Goal: Task Accomplishment & Management: Complete application form

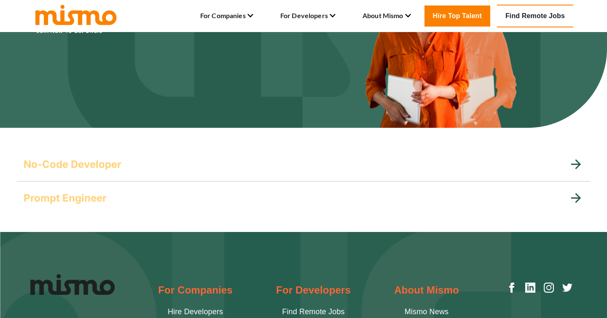
scroll to position [93, 0]
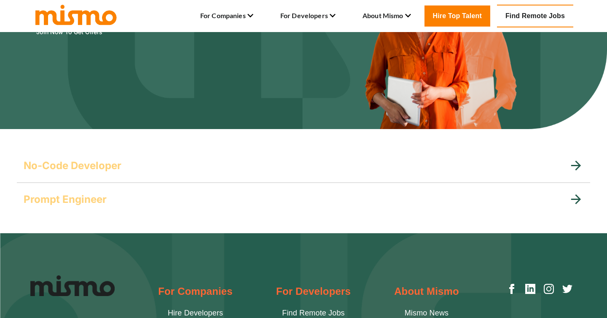
click at [107, 172] on div "No-Code Developer" at bounding box center [303, 166] width 573 height 34
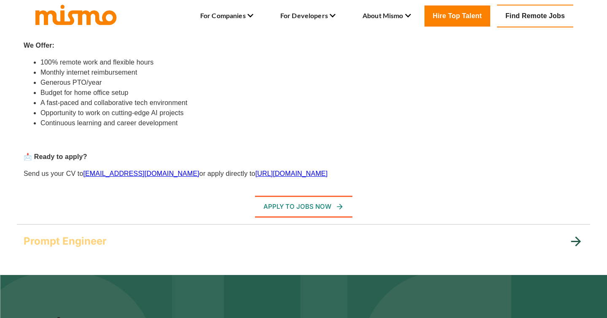
scroll to position [479, 0]
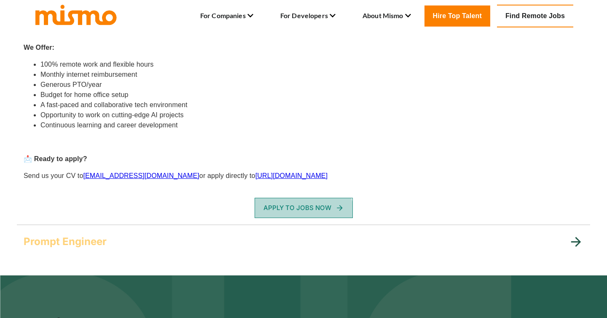
click at [295, 215] on button "Apply To Jobs Now" at bounding box center [303, 208] width 98 height 20
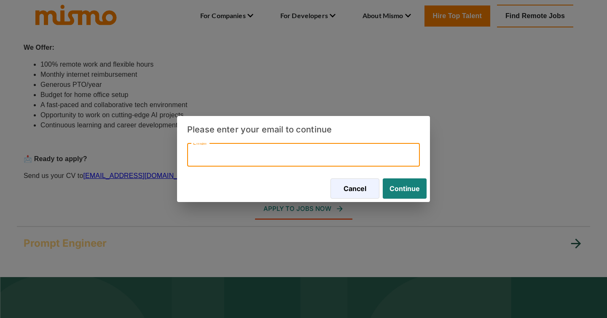
click at [260, 156] on input "Email" at bounding box center [303, 155] width 233 height 24
type input "kamlakshitalwar@gmail.com"
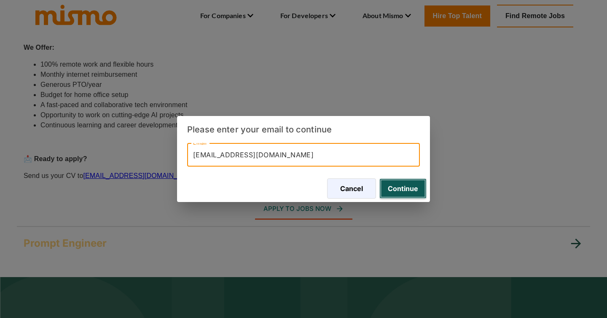
click at [410, 187] on button "Continue" at bounding box center [402, 188] width 47 height 20
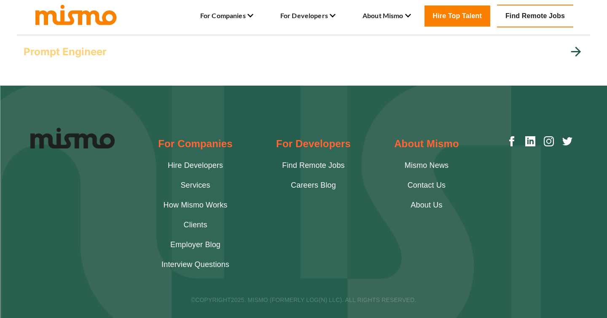
scroll to position [250, 0]
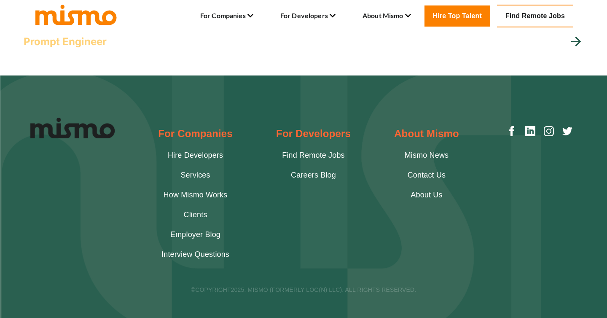
click at [312, 155] on link "Find Remote Jobs" at bounding box center [313, 155] width 62 height 11
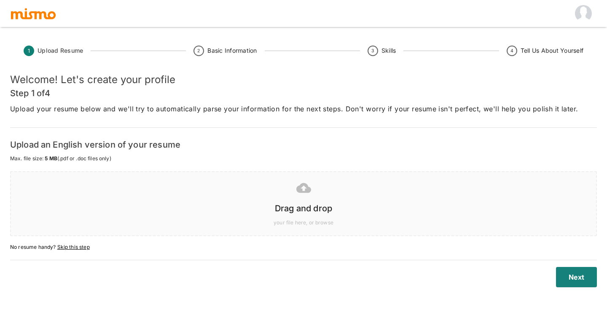
scroll to position [20, 0]
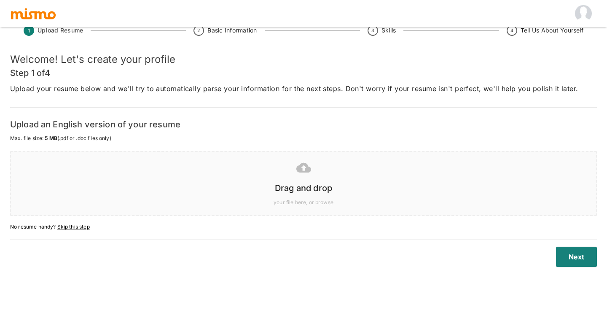
click at [301, 178] on div "Drag and drop" at bounding box center [301, 186] width 571 height 17
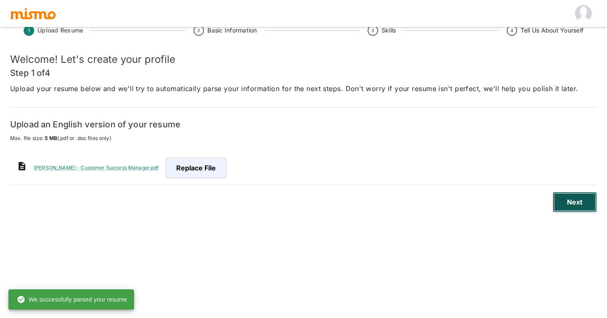
click at [590, 199] on button "Next" at bounding box center [574, 202] width 44 height 20
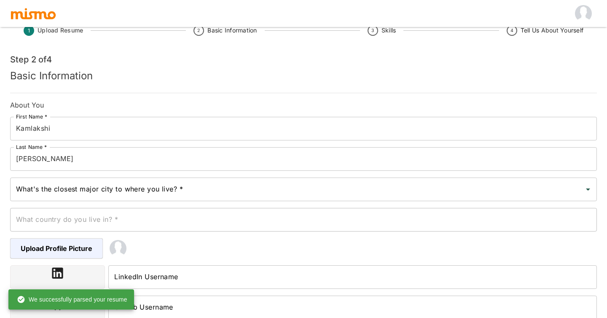
type input "4 weeks"
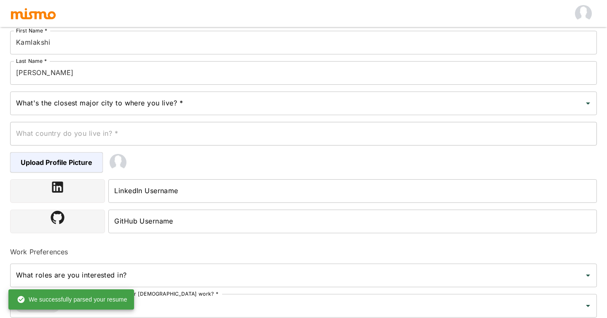
scroll to position [107, 0]
click at [140, 114] on div "What country do you live in? * What country do you live in? *" at bounding box center [299, 129] width 593 height 30
click at [125, 109] on input "What's the closest major city to where you live? *" at bounding box center [297, 102] width 566 height 16
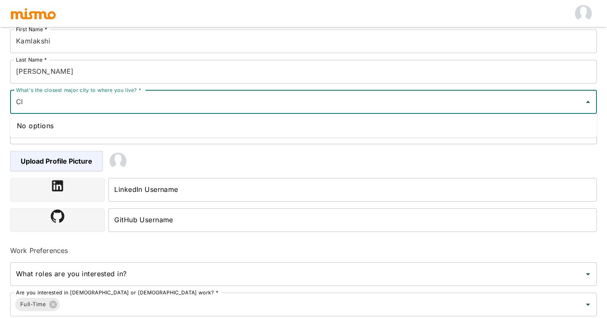
type input "C"
type input "[US_STATE][GEOGRAPHIC_DATA]"
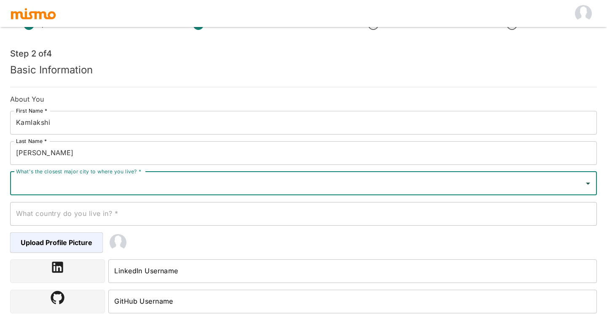
scroll to position [0, 0]
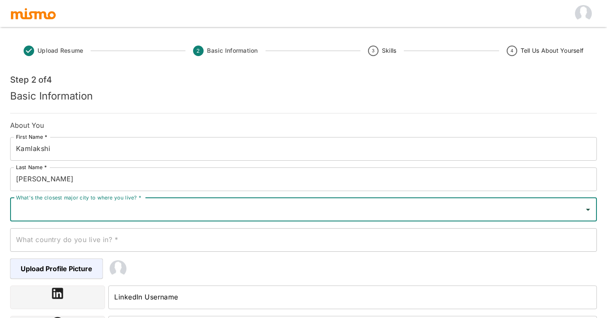
scroll to position [20, 0]
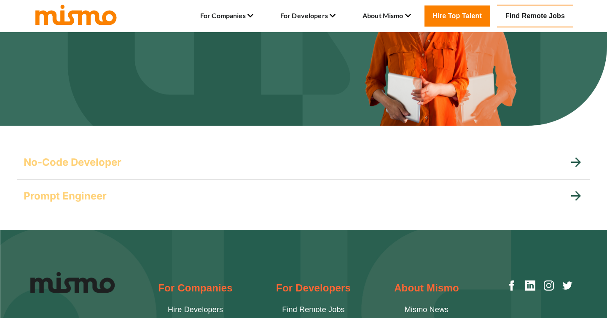
scroll to position [97, 0]
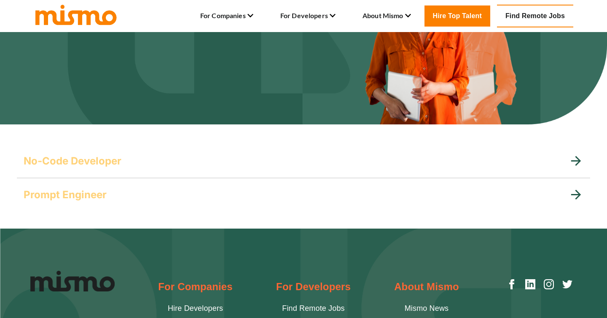
click at [110, 166] on h5 "No-Code Developer" at bounding box center [73, 160] width 98 height 13
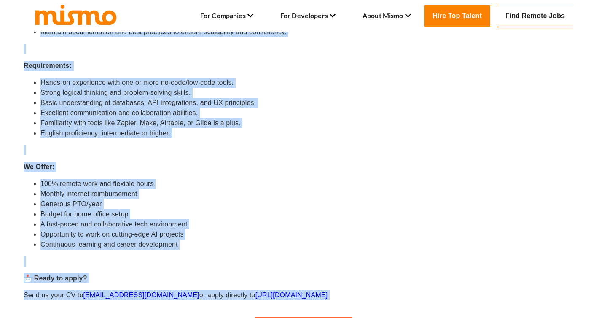
scroll to position [388, 0]
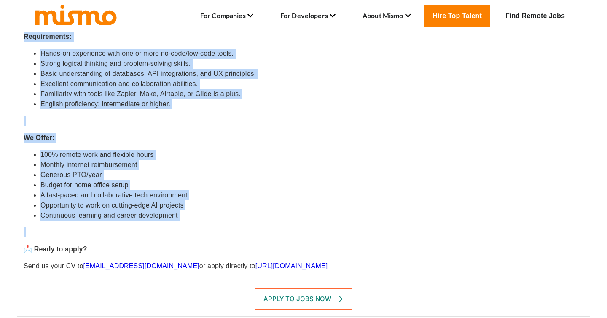
drag, startPoint x: 24, startPoint y: 72, endPoint x: 202, endPoint y: 232, distance: 239.5
click at [202, 232] on div "At [GEOGRAPHIC_DATA] , we blend technology with creativity to bring visionary d…" at bounding box center [303, 84] width 559 height 374
copy div "Lo Ipsum , do sitam consectetu adip elitseddoe te incid utlaboree dolorem aliqu…"
click at [251, 157] on li "100% remote work and flexible hours" at bounding box center [311, 155] width 543 height 10
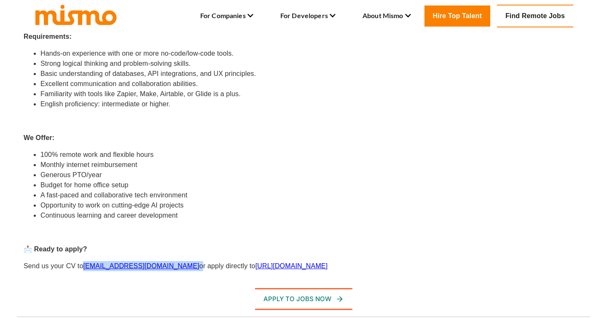
drag, startPoint x: 83, startPoint y: 267, endPoint x: 148, endPoint y: 265, distance: 64.5
click at [148, 265] on p "Send us your CV to talent@mismo.team or apply directly to https://mismo.team/" at bounding box center [303, 266] width 559 height 10
copy p "[EMAIL_ADDRESS][DOMAIN_NAME]"
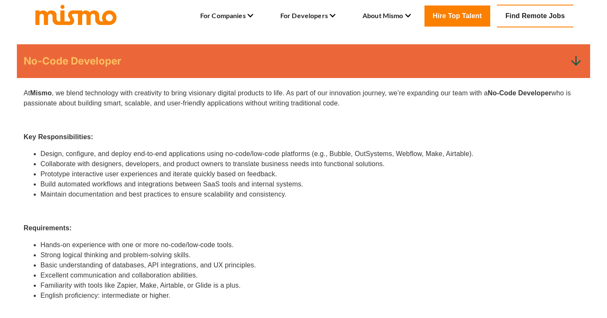
scroll to position [289, 0]
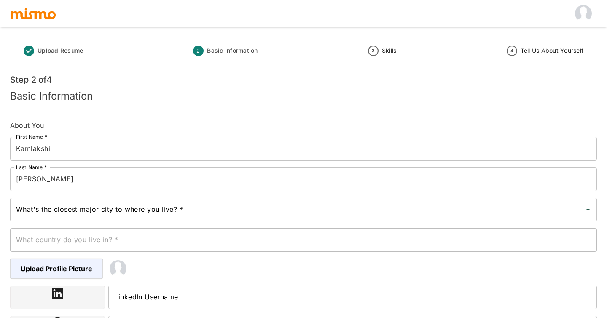
scroll to position [120, 0]
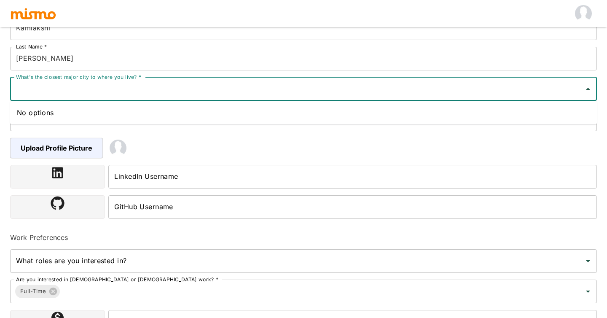
click at [120, 92] on input "What's the closest major city to where you live? *" at bounding box center [297, 89] width 566 height 16
click at [155, 94] on input "What's the closest major city to where you live? *" at bounding box center [297, 89] width 566 height 16
type input "C"
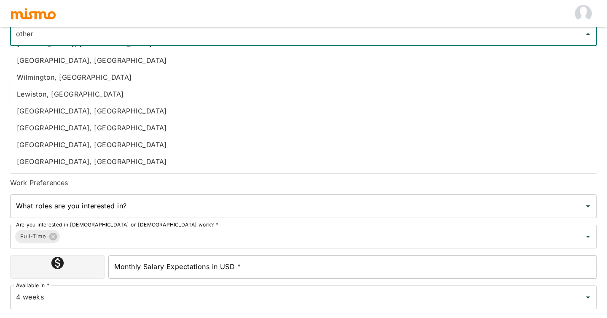
scroll to position [201, 0]
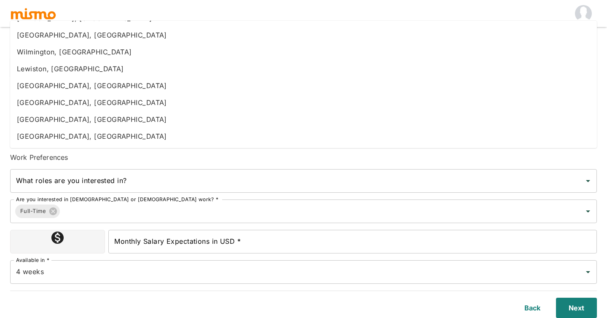
drag, startPoint x: 141, startPoint y: 131, endPoint x: 86, endPoint y: 60, distance: 89.5
click at [86, 60] on ul "Rothera Station, Antarctica Mercedes, Argentina Richmond, Australia Maryborough…" at bounding box center [303, 84] width 586 height 127
type input "other"
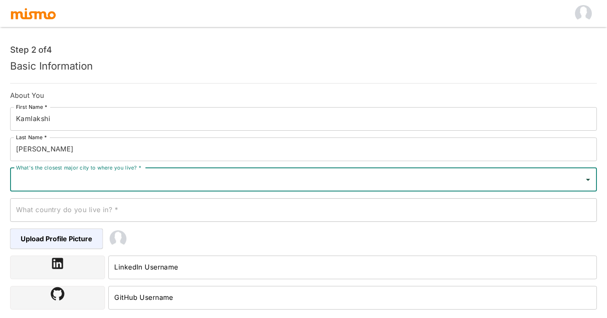
scroll to position [83, 0]
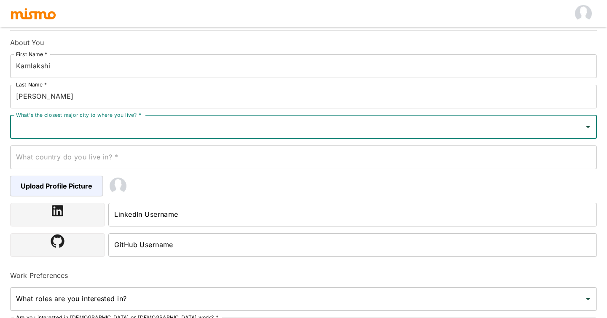
click at [126, 134] on input "What's the closest major city to where you live? *" at bounding box center [297, 127] width 566 height 16
click at [196, 132] on input "What's the closest major city to where you live? *" at bounding box center [297, 127] width 566 height 16
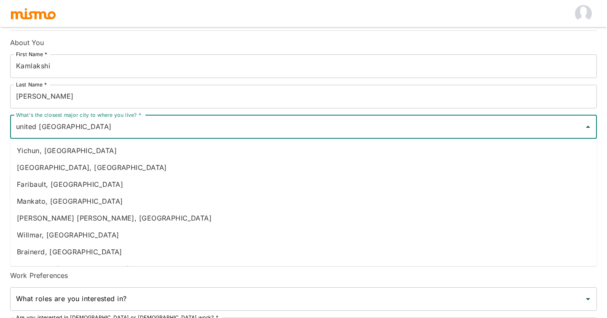
type input "united states of america"
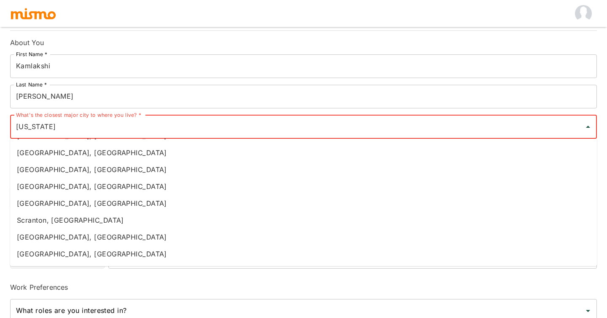
scroll to position [247, 0]
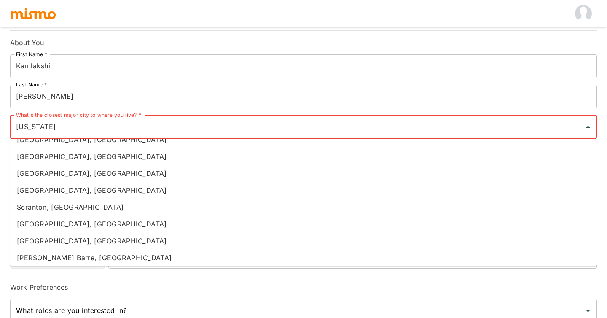
type input "pennsylvania"
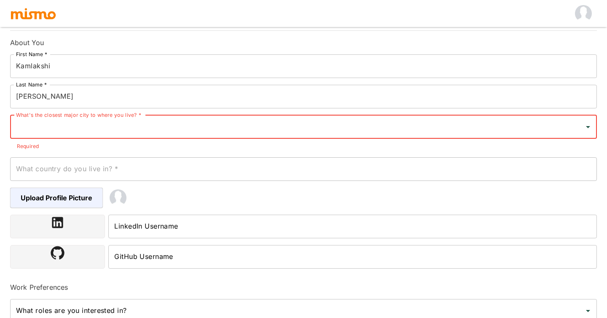
click at [90, 136] on div "What's the closest major city to where you live? *" at bounding box center [303, 127] width 586 height 24
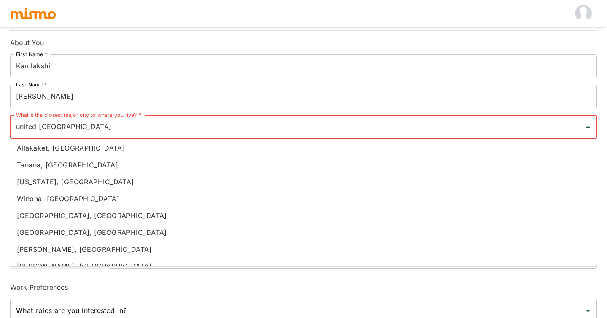
scroll to position [3658, 0]
type input "united states of america"
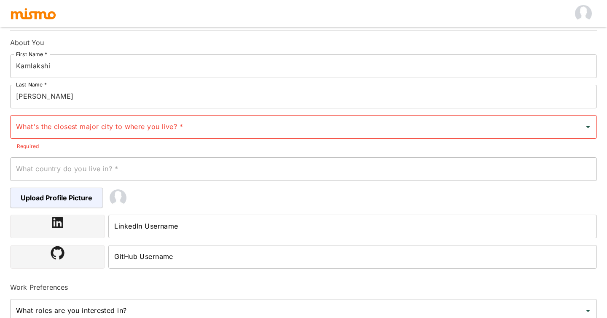
click at [135, 139] on div "What's the closest major city to where you live? * What's the closest major cit…" at bounding box center [303, 132] width 586 height 35
click at [125, 136] on div "What's the closest major city to where you live? *" at bounding box center [303, 127] width 586 height 24
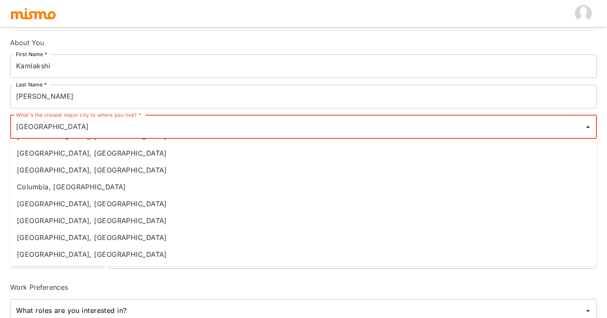
scroll to position [151, 0]
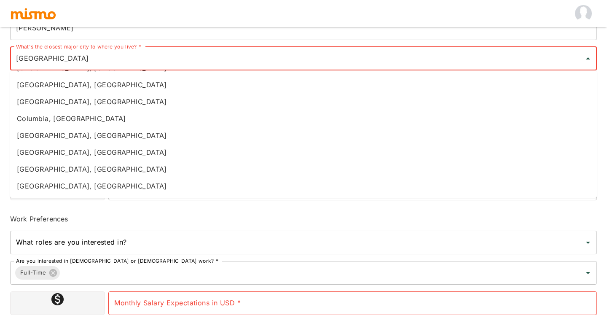
click at [70, 183] on li "[GEOGRAPHIC_DATA], [GEOGRAPHIC_DATA]" at bounding box center [303, 185] width 586 height 17
type input "[GEOGRAPHIC_DATA], [GEOGRAPHIC_DATA]"
type input "United States of America"
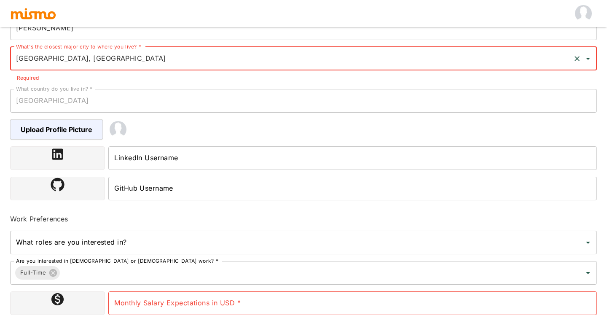
type input "[GEOGRAPHIC_DATA], [GEOGRAPHIC_DATA]"
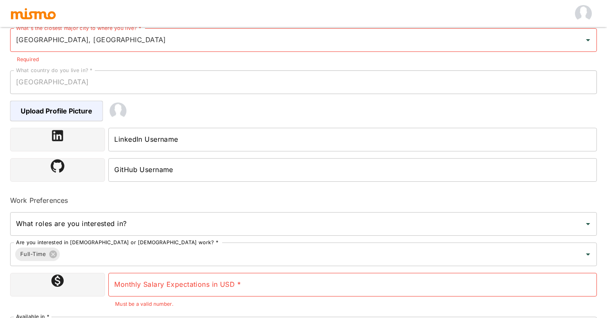
scroll to position [170, 0]
click at [166, 142] on input "LinkedIn Username" at bounding box center [352, 139] width 488 height 24
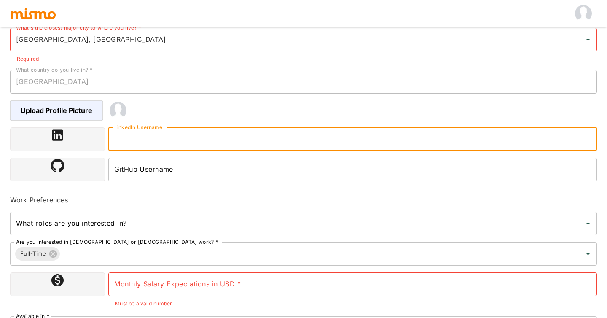
paste input "https://www.linkedin.com/in/kamlakshitalwar/"
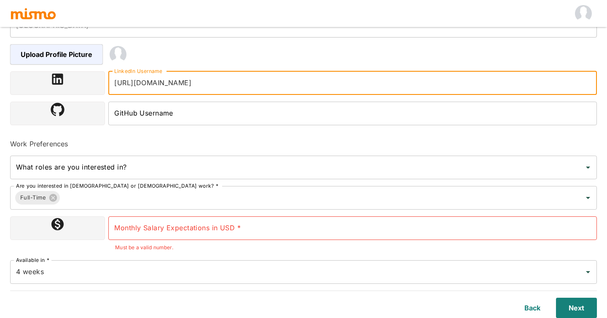
type input "https://www.linkedin.com/in/kamlakshitalwar/"
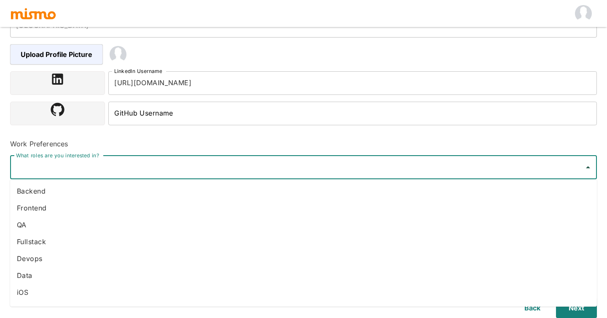
click at [88, 163] on div "What roles are you interested in? What roles are you interested in?" at bounding box center [303, 167] width 586 height 24
click at [51, 203] on li "QA" at bounding box center [303, 210] width 586 height 17
click at [381, 172] on input "What roles are you interested in?" at bounding box center [306, 167] width 525 height 16
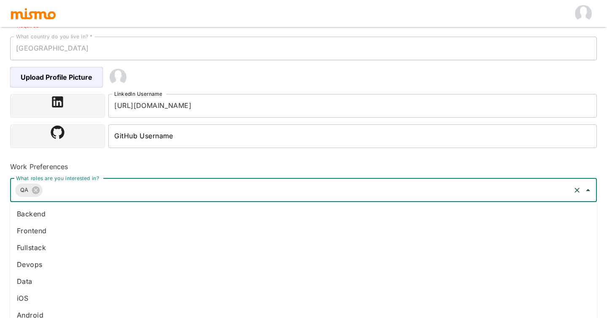
scroll to position [200, 0]
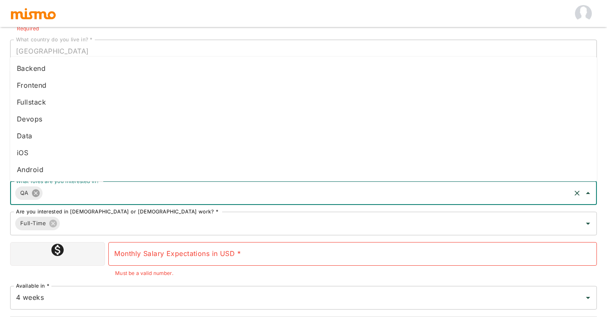
click at [37, 190] on icon at bounding box center [36, 193] width 8 height 8
click at [53, 222] on icon at bounding box center [52, 223] width 9 height 9
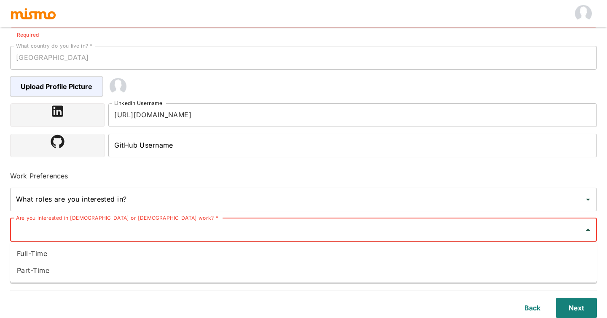
click at [99, 223] on div "Are you interested in full-time or part-time work? * Are you interested in full…" at bounding box center [303, 230] width 586 height 24
click at [84, 227] on input "Are you interested in [DEMOGRAPHIC_DATA] or [DEMOGRAPHIC_DATA] work? *" at bounding box center [297, 230] width 566 height 16
type input "d"
type input "ful"
click at [46, 261] on li "Full-Time" at bounding box center [303, 253] width 586 height 17
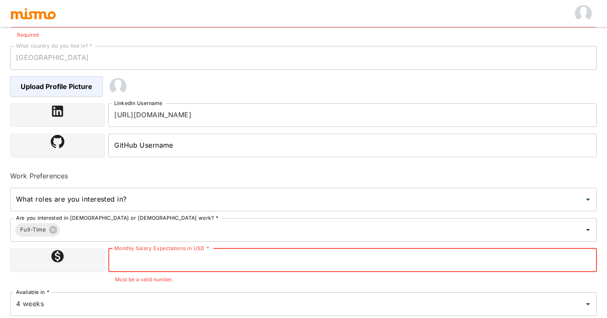
scroll to position [226, 0]
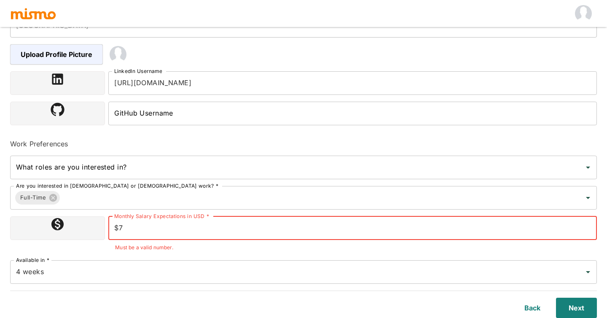
type input "$"
drag, startPoint x: 172, startPoint y: 230, endPoint x: 79, endPoint y: 230, distance: 93.5
click at [79, 230] on div "Monthly Salary Expectations in USD * $3500-$4000 Monthly Salary Expectations in…" at bounding box center [302, 233] width 590 height 40
type input "4000"
click at [101, 269] on input "4 weeks" at bounding box center [291, 272] width 555 height 16
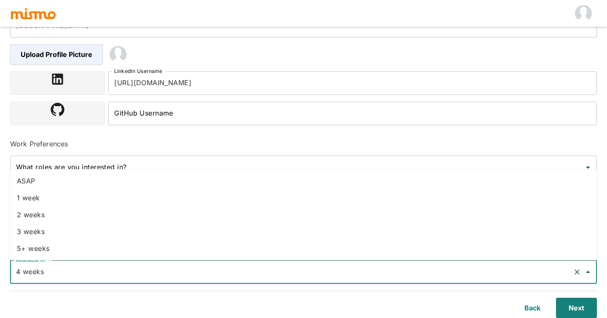
click at [84, 277] on input "4 weeks" at bounding box center [291, 272] width 555 height 16
click at [78, 179] on li "ASAP" at bounding box center [303, 180] width 586 height 17
type input "ASAP"
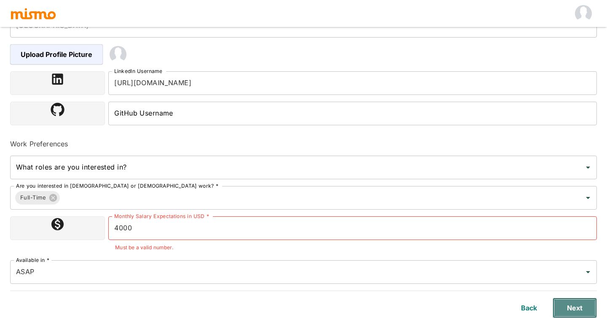
click at [579, 304] on button "Next" at bounding box center [574, 307] width 44 height 20
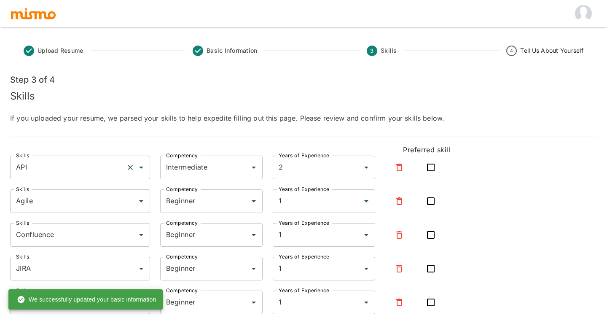
scroll to position [88, 0]
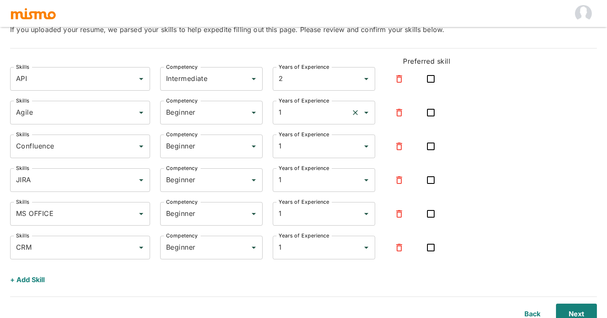
click at [283, 119] on input "1" at bounding box center [311, 112] width 71 height 16
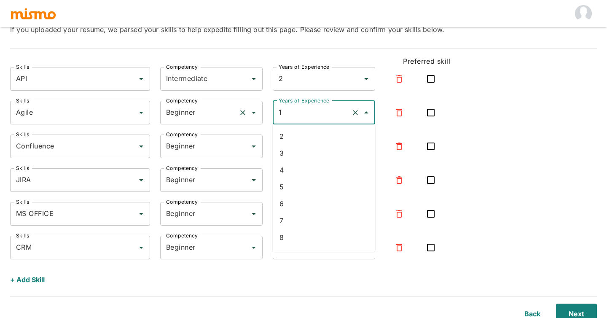
click at [203, 118] on input "Beginner" at bounding box center [199, 112] width 71 height 16
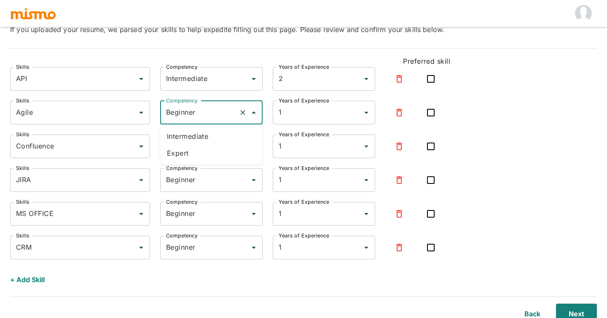
click at [198, 133] on li "Intermediate" at bounding box center [211, 136] width 102 height 17
type input "Intermediate"
click at [308, 105] on input "1" at bounding box center [311, 112] width 71 height 16
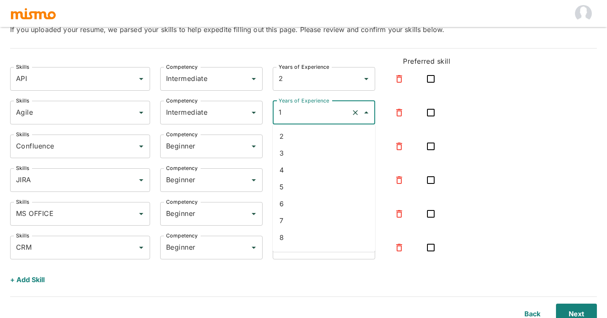
click at [291, 162] on li "4" at bounding box center [324, 169] width 102 height 17
click at [305, 110] on input "4" at bounding box center [311, 112] width 71 height 16
click at [294, 163] on li "3" at bounding box center [324, 169] width 102 height 17
click at [291, 108] on input "3" at bounding box center [311, 112] width 71 height 16
click at [298, 153] on li "2" at bounding box center [324, 152] width 102 height 17
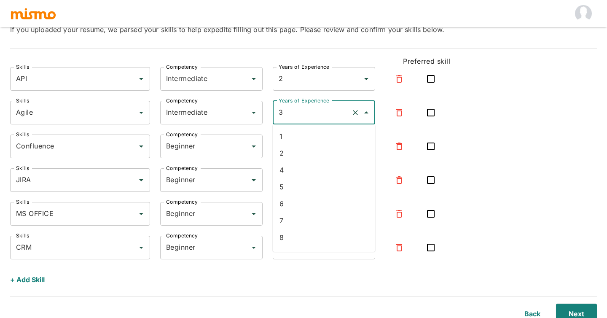
type input "2"
click at [214, 153] on input "Beginner" at bounding box center [199, 146] width 71 height 16
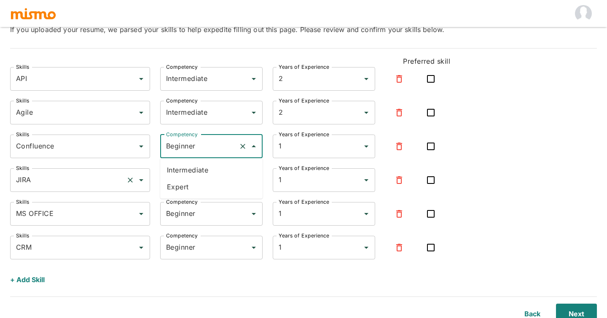
click at [110, 190] on div "JIRA Skills" at bounding box center [80, 180] width 140 height 24
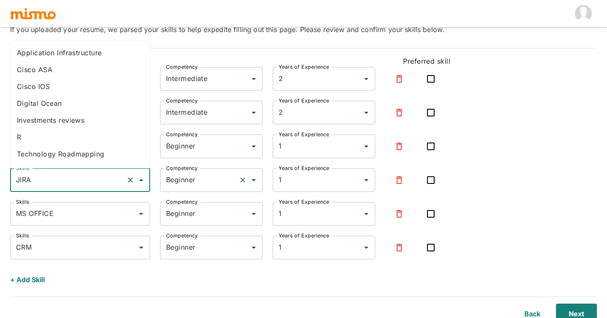
click at [219, 183] on input "Beginner" at bounding box center [199, 180] width 71 height 16
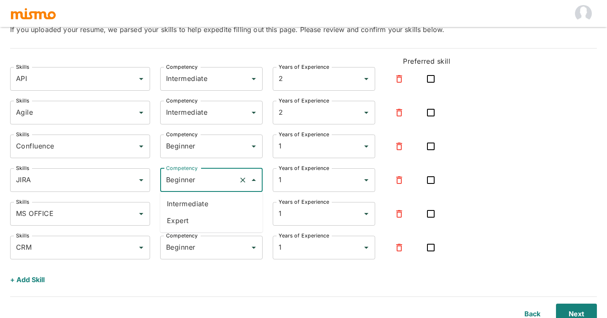
click at [172, 205] on li "Intermediate" at bounding box center [211, 203] width 102 height 17
type input "Intermediate"
click at [290, 211] on input "1" at bounding box center [311, 214] width 71 height 16
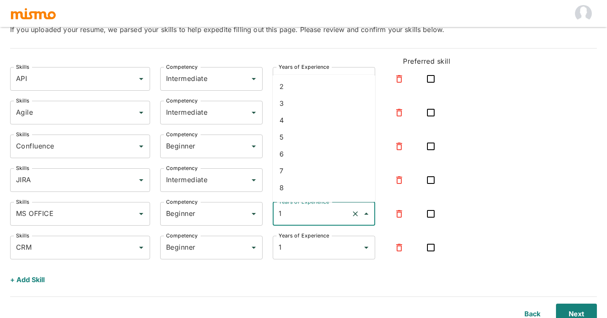
click at [294, 102] on li "3" at bounding box center [324, 103] width 102 height 17
type input "3"
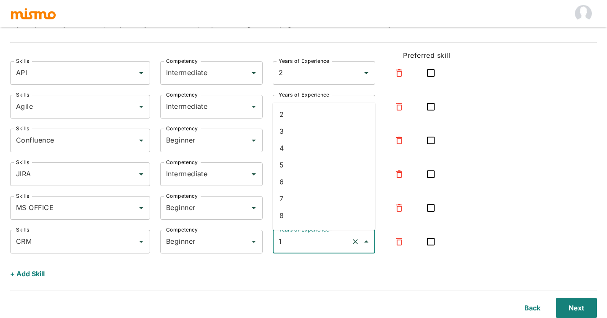
click at [320, 245] on input "1" at bounding box center [311, 241] width 71 height 16
click at [294, 124] on li "3" at bounding box center [324, 131] width 102 height 17
type input "3"
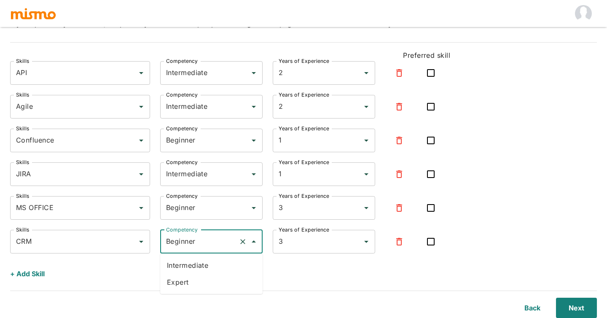
click at [198, 241] on input "Beginner" at bounding box center [199, 241] width 71 height 16
click at [194, 273] on li "Intermediate" at bounding box center [211, 265] width 102 height 17
type input "Intermediate"
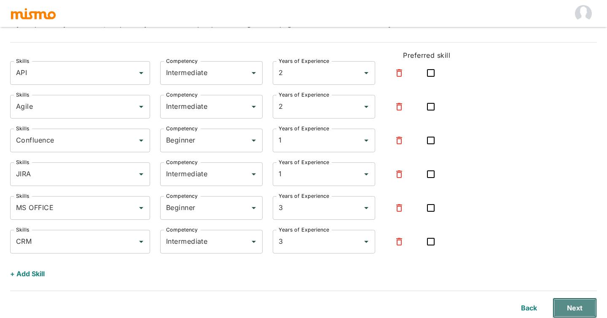
click at [572, 310] on button "Next" at bounding box center [574, 307] width 44 height 20
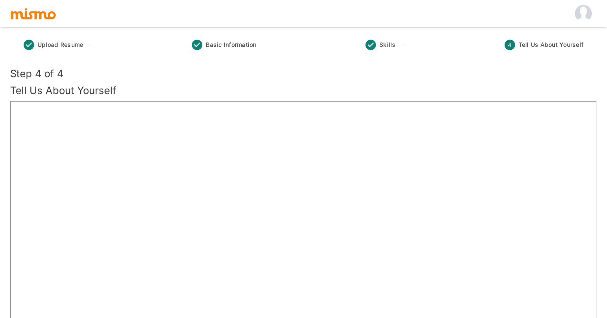
scroll to position [69, 0]
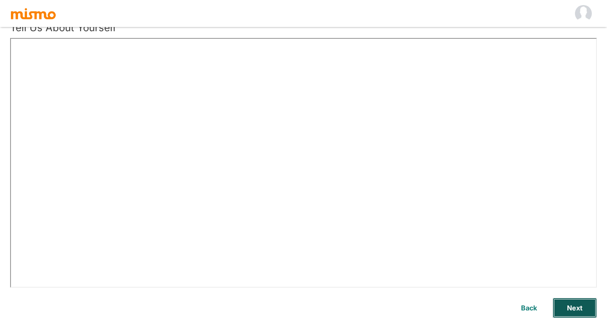
click at [586, 301] on button "Next" at bounding box center [574, 307] width 44 height 20
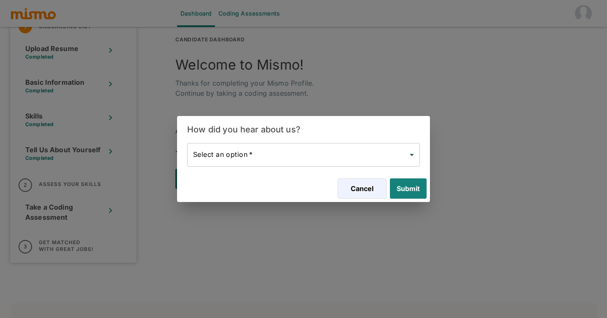
click at [309, 158] on body "Dashboard Coding Assessments 1 Onboarding List Upload Resume Completed Basic In…" at bounding box center [303, 127] width 607 height 338
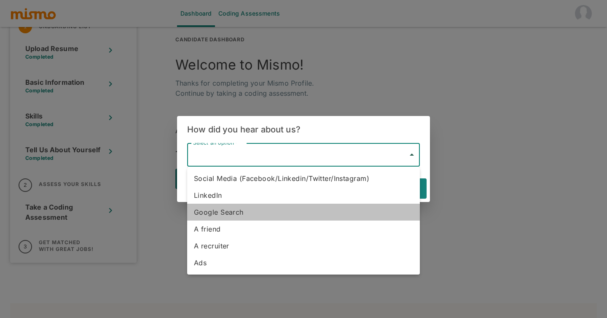
click at [226, 207] on li "Google Search" at bounding box center [303, 211] width 233 height 17
type input "Google Search"
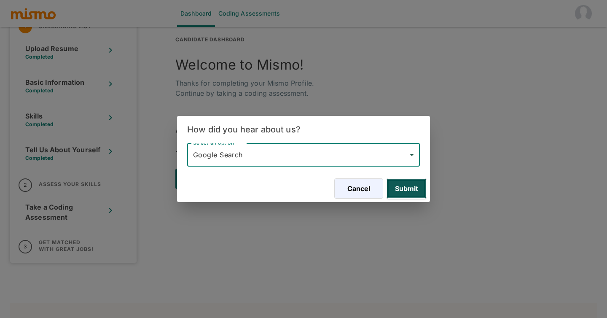
click at [409, 195] on button "Submit" at bounding box center [406, 188] width 40 height 20
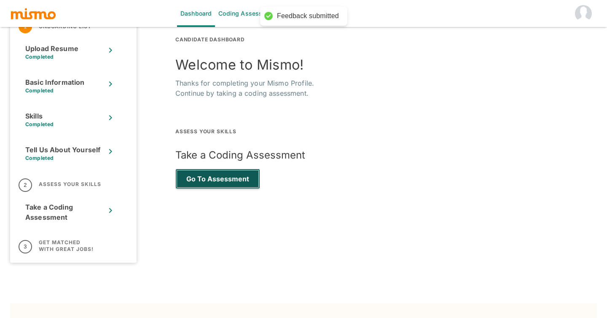
click at [223, 176] on button "Go to Assessment" at bounding box center [217, 178] width 85 height 20
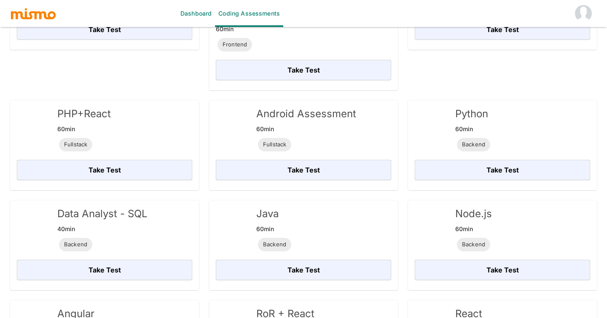
scroll to position [1369, 0]
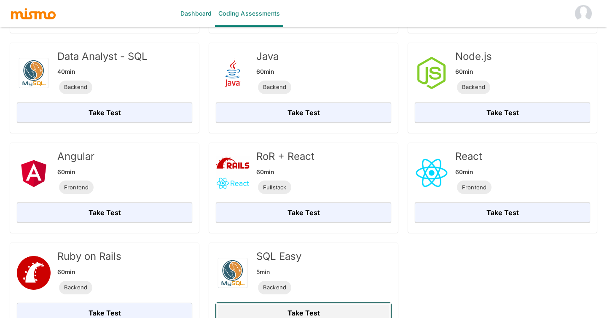
click at [279, 302] on button "Take Test" at bounding box center [303, 312] width 175 height 20
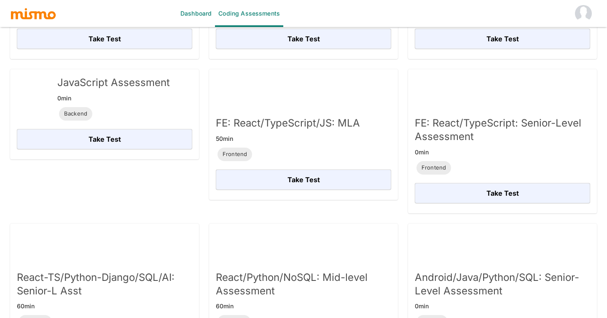
scroll to position [278, 0]
